Goal: Download file/media

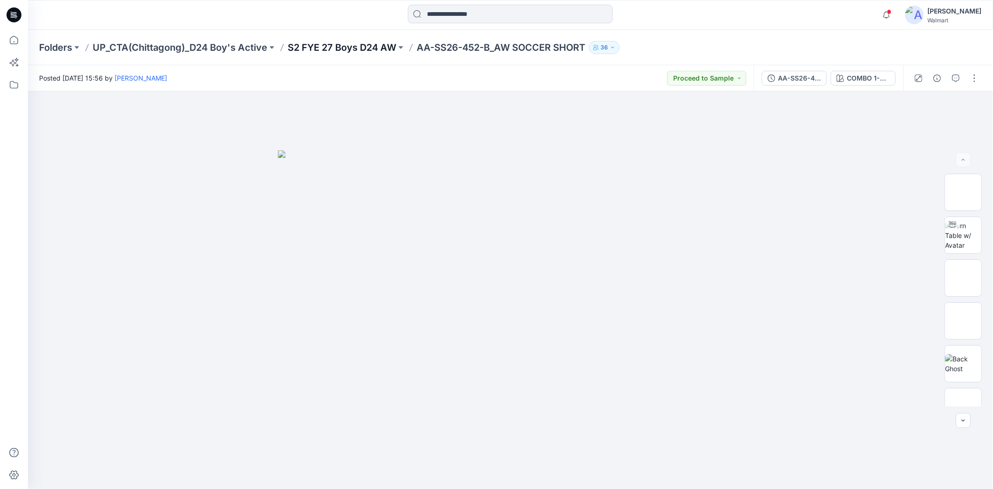
click at [367, 42] on p "S2 FYE 27 Boys D24 AW" at bounding box center [342, 47] width 109 height 13
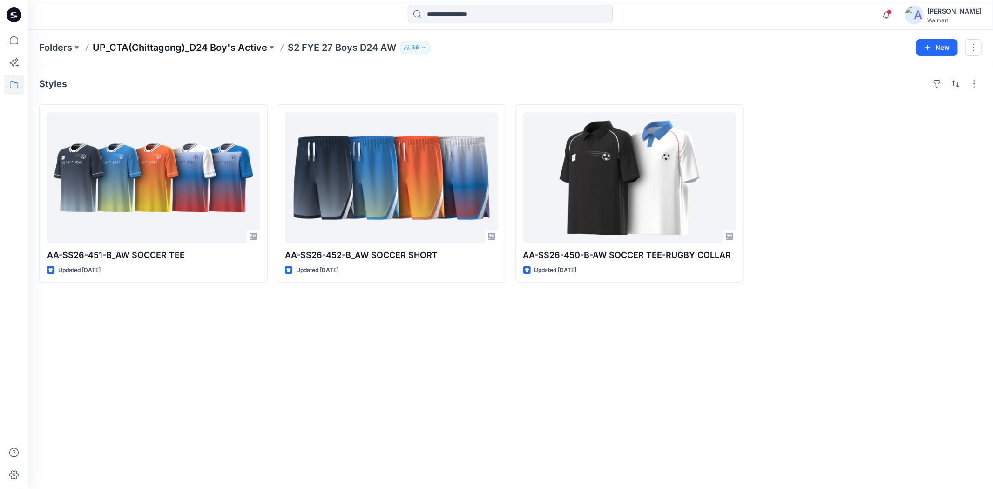
click at [196, 50] on p "UP_CTA(Chittagong)_D24 Boy's Active" at bounding box center [180, 47] width 175 height 13
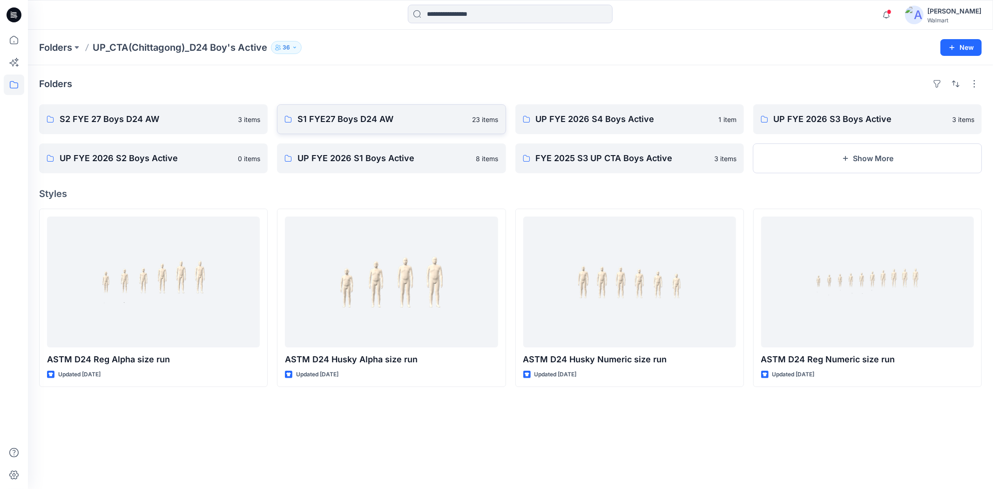
click at [353, 117] on p "S1 FYE27 Boys D24 AW" at bounding box center [382, 119] width 169 height 13
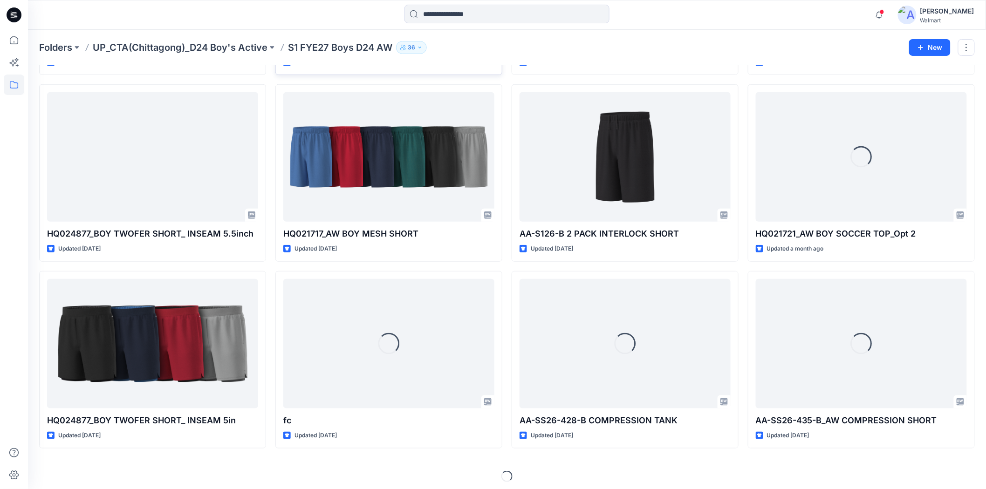
scroll to position [211, 0]
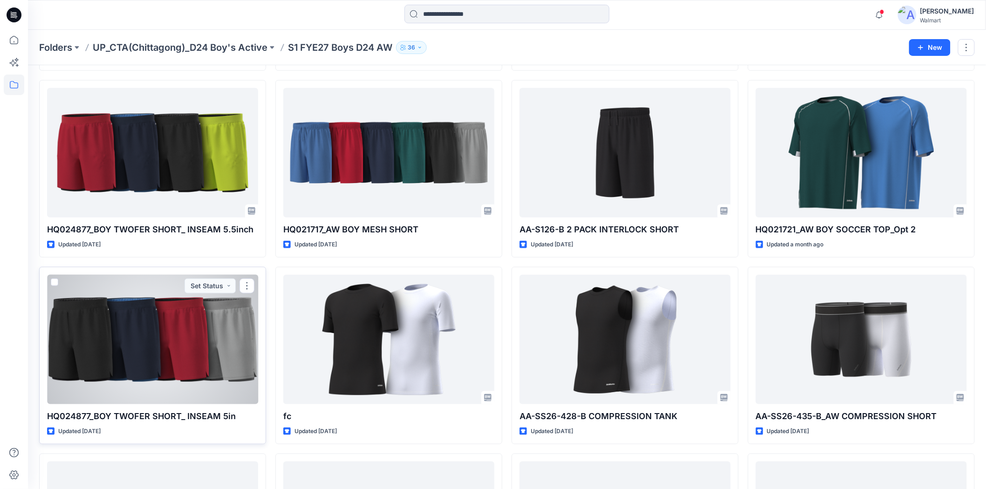
click at [128, 356] on div at bounding box center [152, 339] width 211 height 129
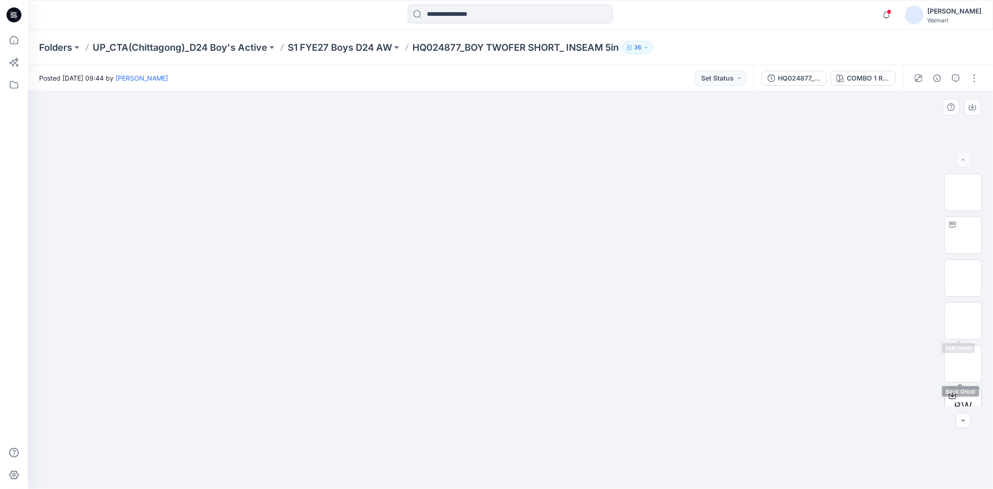
scroll to position [61, 0]
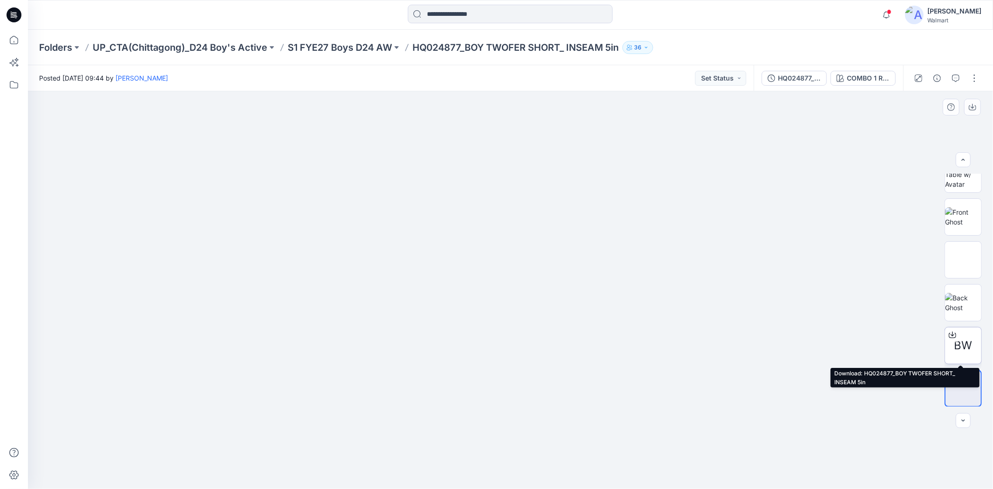
click at [965, 353] on span "BW" at bounding box center [964, 345] width 18 height 17
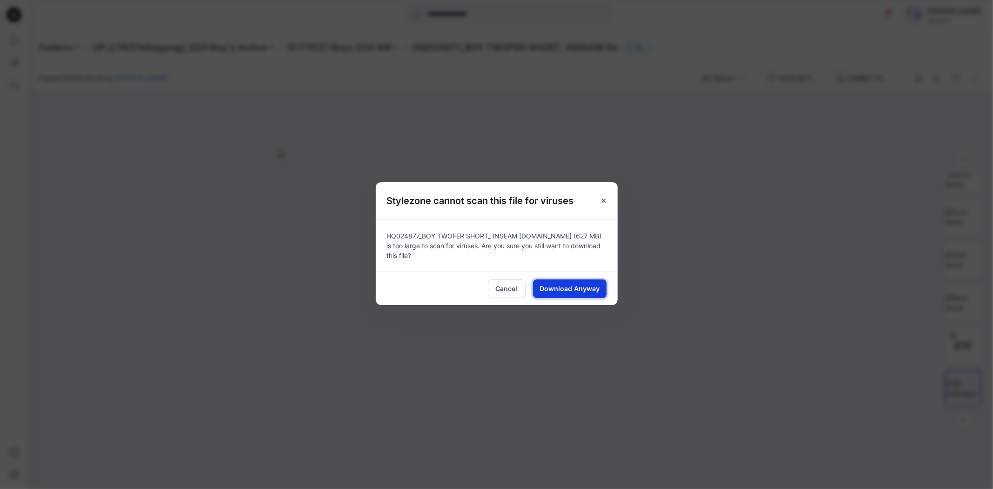
click at [570, 286] on span "Download Anyway" at bounding box center [570, 289] width 60 height 10
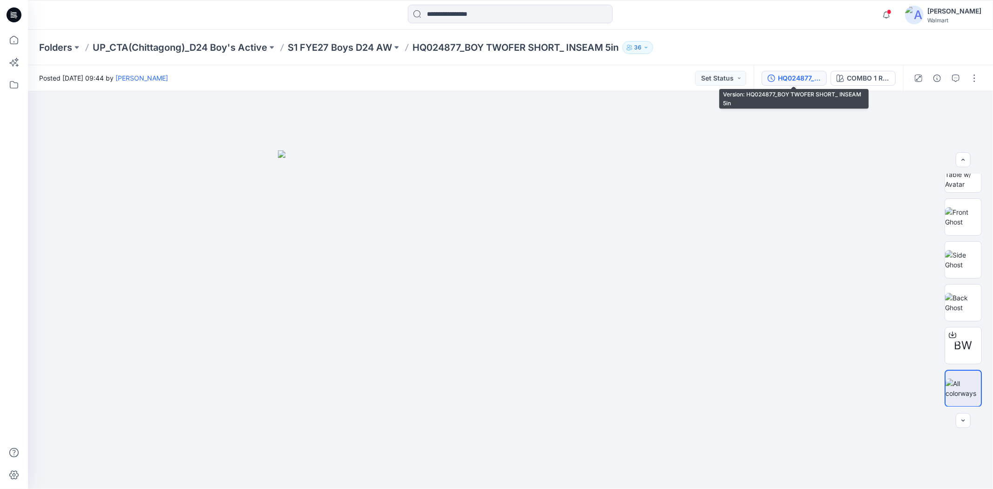
click at [795, 81] on div "HQ024877_BOY TWOFER SHORT_ INSEAM 5in" at bounding box center [799, 78] width 43 height 10
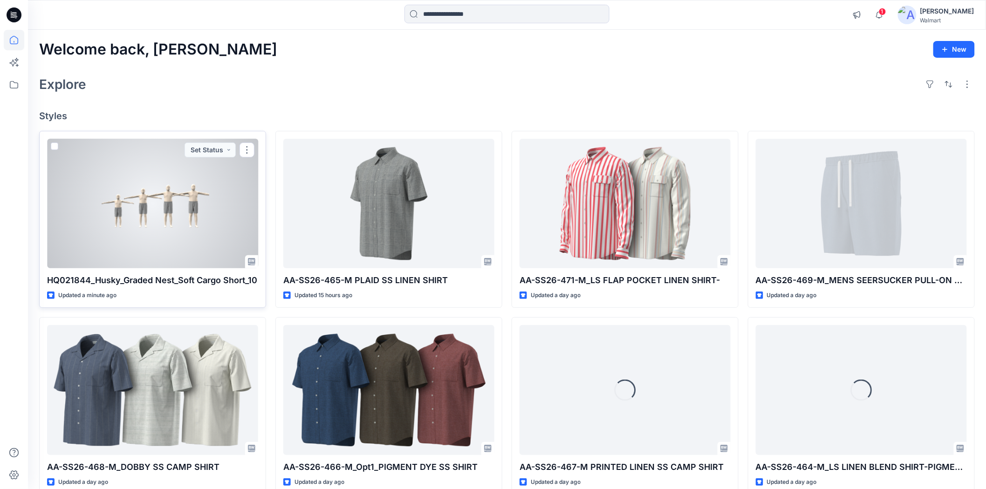
click at [108, 204] on div at bounding box center [152, 203] width 211 height 129
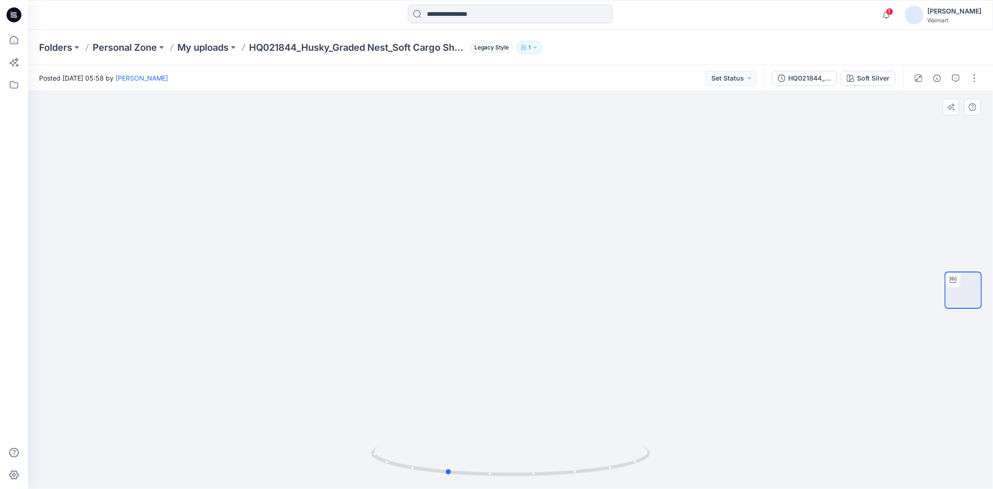
drag, startPoint x: 510, startPoint y: 476, endPoint x: 725, endPoint y: 483, distance: 215.3
click at [725, 483] on div at bounding box center [510, 290] width 965 height 398
drag, startPoint x: 471, startPoint y: 474, endPoint x: 532, endPoint y: 476, distance: 61.1
click at [532, 476] on icon at bounding box center [512, 461] width 282 height 35
